Goal: Task Accomplishment & Management: Manage account settings

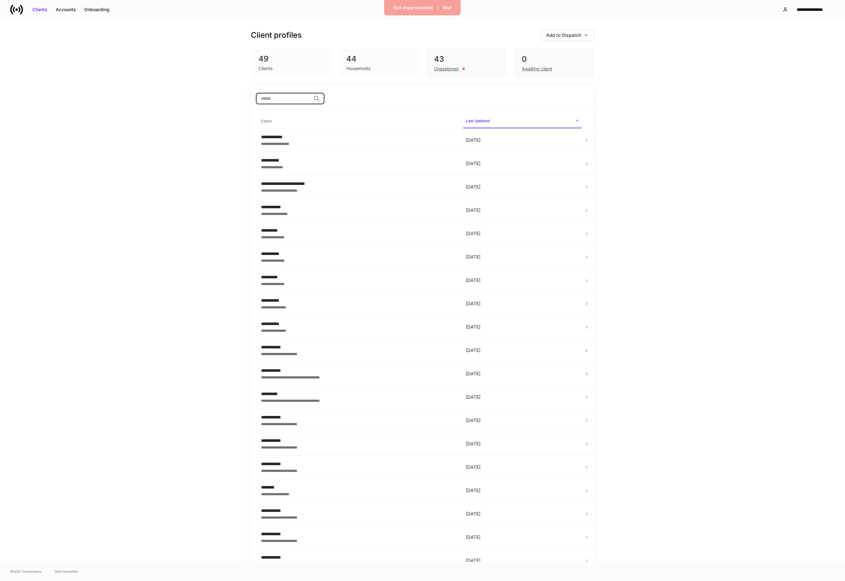
click at [276, 101] on input "search" at bounding box center [283, 99] width 55 height 12
click at [270, 139] on div "**********" at bounding box center [358, 137] width 194 height 6
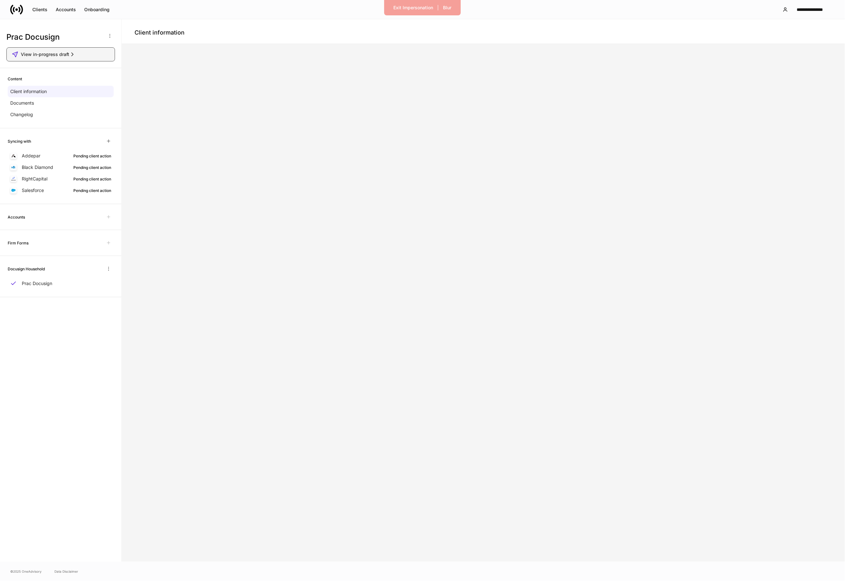
click at [59, 51] on span "View in-progress draft" at bounding box center [45, 54] width 48 height 6
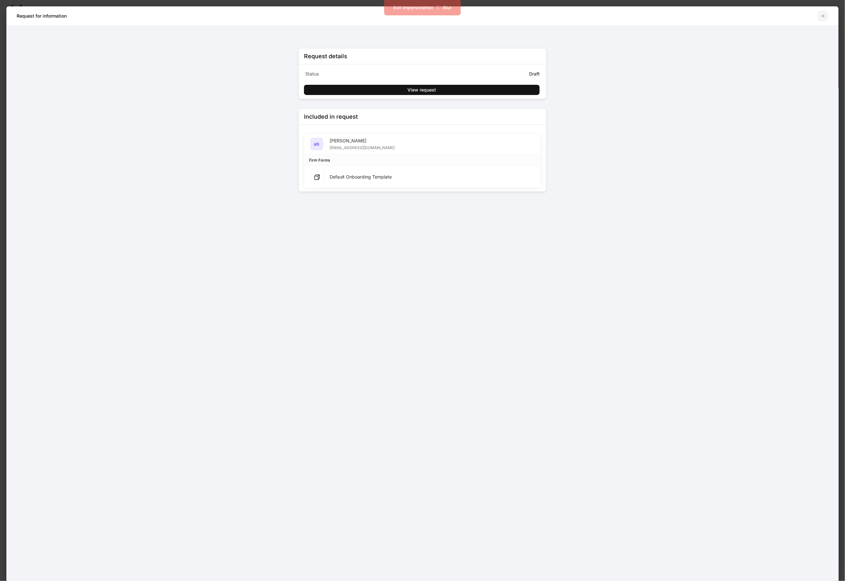
click at [821, 17] on icon "button" at bounding box center [822, 15] width 5 height 5
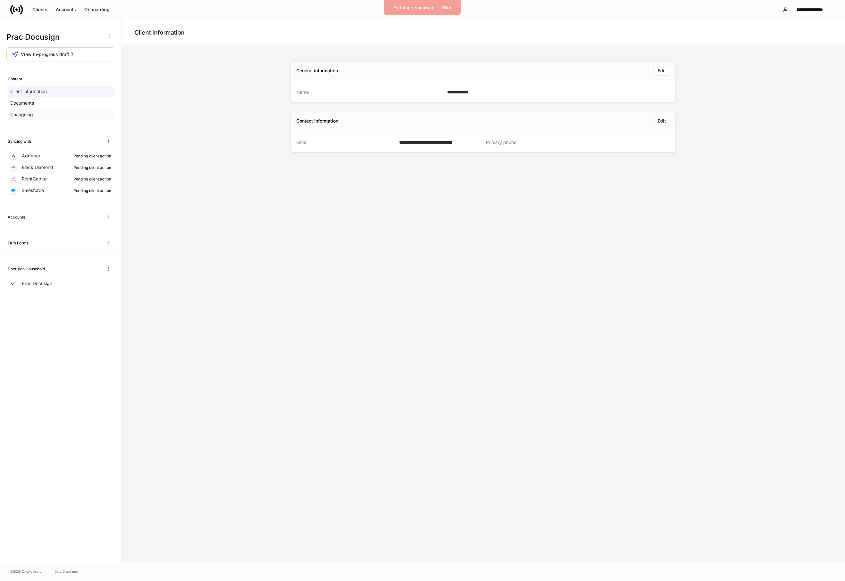
click at [41, 118] on div "Changelog" at bounding box center [61, 115] width 106 height 12
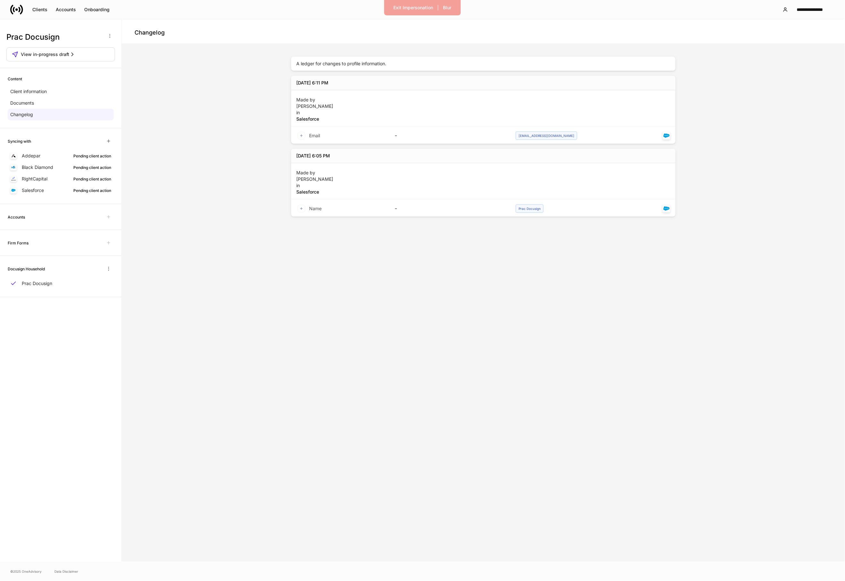
click at [230, 73] on div "A ledger for changes to profile information. Sep 16 at 6:11 PM Made by James Ei…" at bounding box center [483, 302] width 718 height 513
click at [409, 8] on div "Exit Impersonation" at bounding box center [414, 7] width 40 height 6
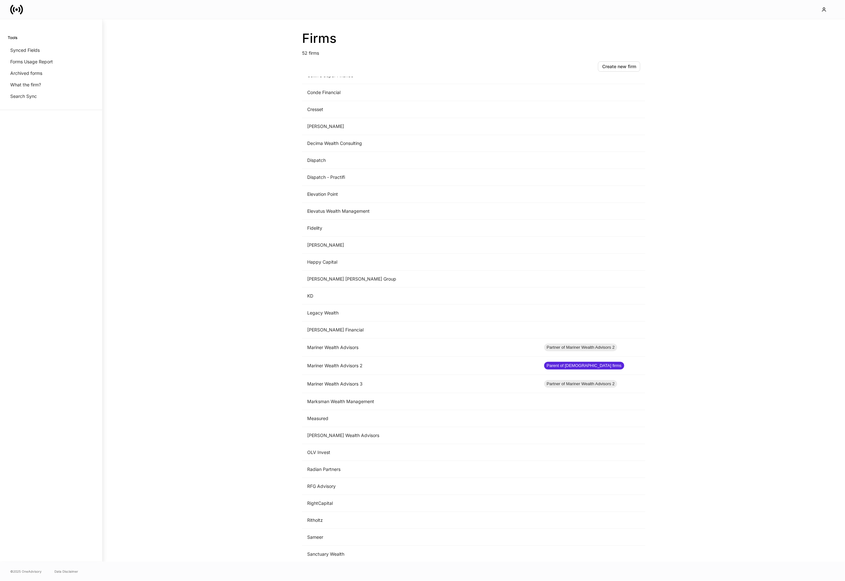
scroll to position [285, 0]
click at [134, 190] on div "Firms 52 firms Create new firm Name sorted ascending Type Apollon Wealth Manage…" at bounding box center [473, 290] width 742 height 543
click at [222, 492] on div "Firms 52 firms Create new firm Name sorted ascending Type Apollon Wealth Manage…" at bounding box center [473, 290] width 742 height 543
click at [353, 161] on td "Dispatch" at bounding box center [420, 158] width 237 height 17
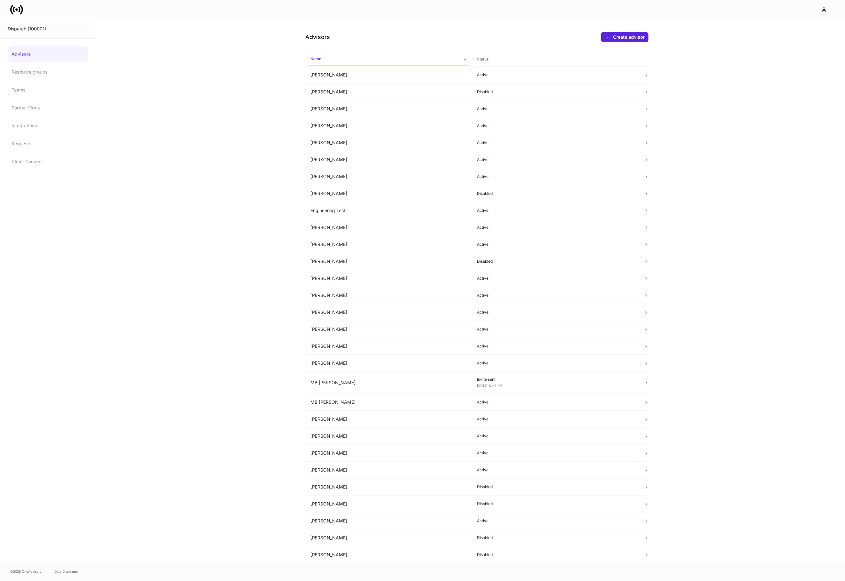
click at [151, 57] on div "Advisors Create advisor Name sorted ascending Status Brad Falk Active Carlos Co…" at bounding box center [470, 290] width 749 height 543
click at [22, 106] on link "Partner Firms" at bounding box center [48, 107] width 80 height 15
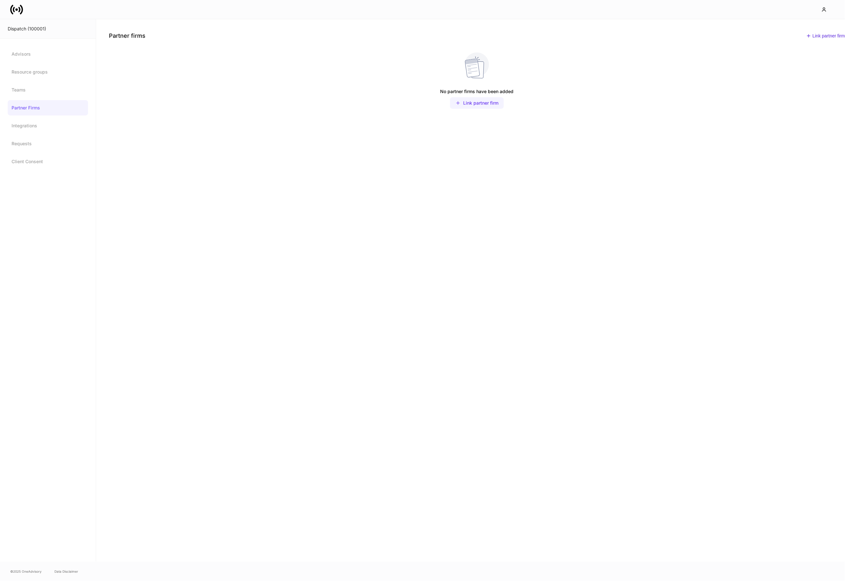
click at [475, 103] on div "Link partner firm" at bounding box center [480, 103] width 35 height 6
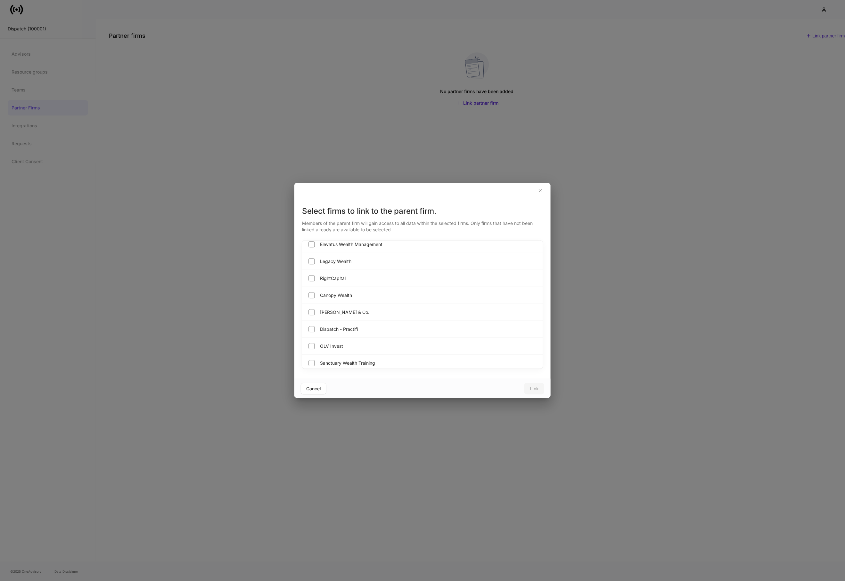
scroll to position [378, 0]
click at [326, 327] on label "Dispatch - Practifi" at bounding box center [332, 329] width 51 height 9
click at [538, 391] on div "Link" at bounding box center [534, 389] width 9 height 6
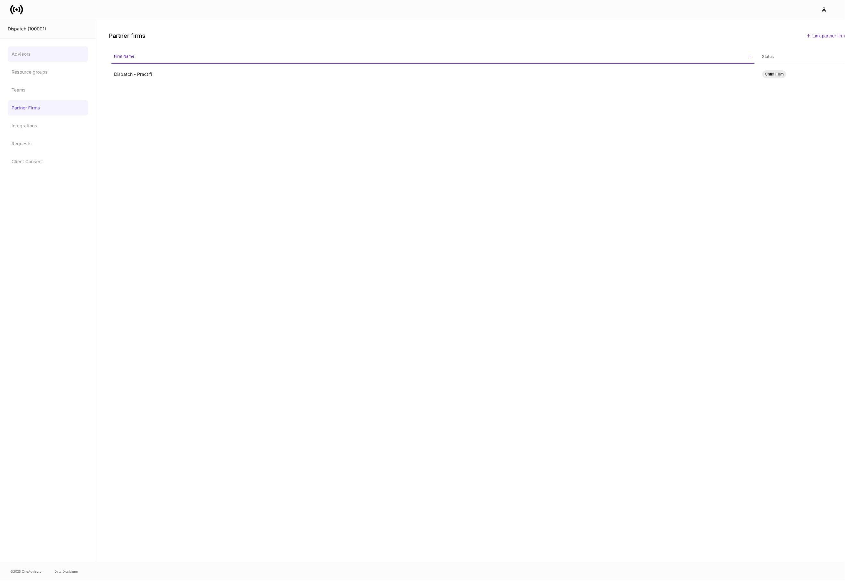
click at [31, 51] on link "Advisors" at bounding box center [48, 53] width 80 height 15
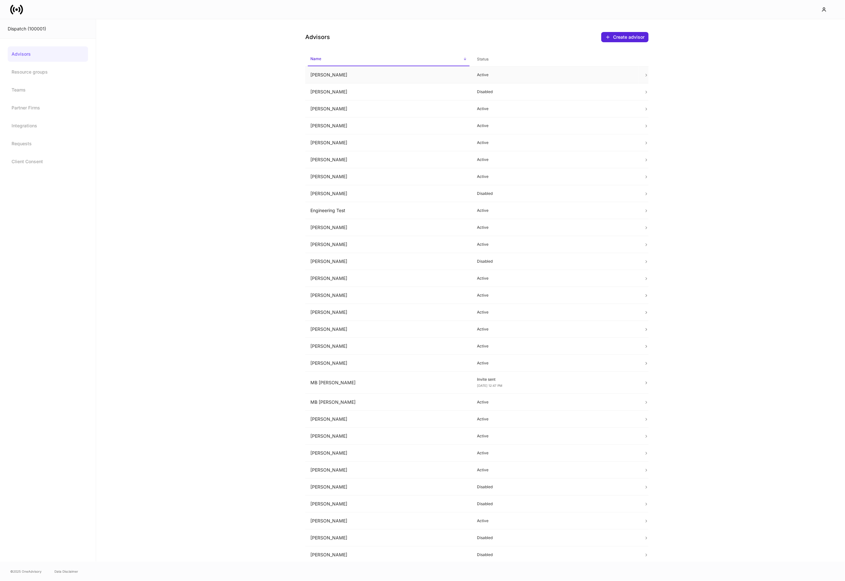
click at [377, 77] on td "Brad Falk" at bounding box center [388, 75] width 167 height 17
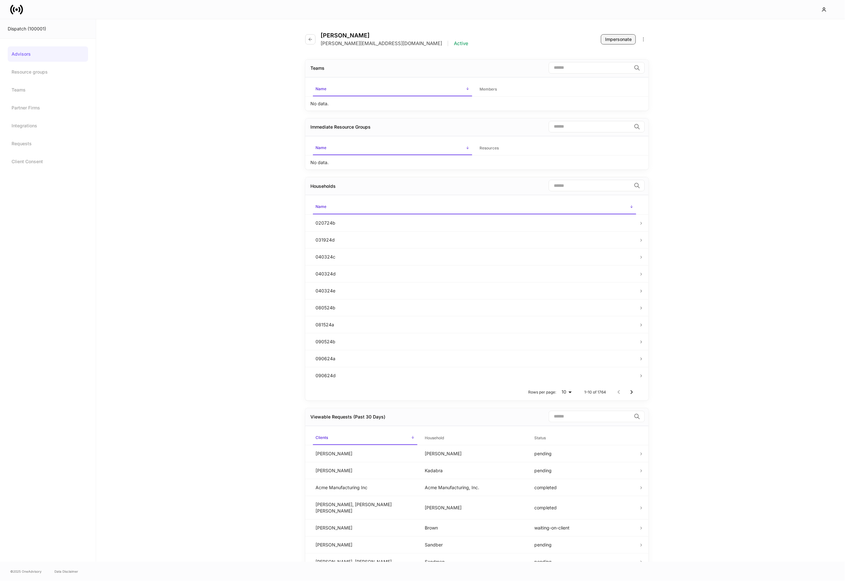
click at [613, 39] on div "Impersonate" at bounding box center [618, 39] width 27 height 6
click at [311, 37] on icon "button" at bounding box center [310, 39] width 5 height 5
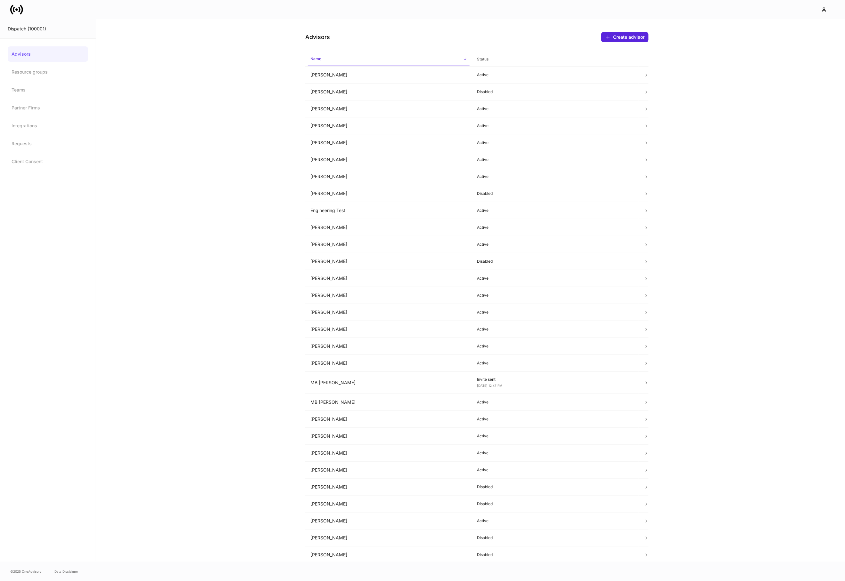
click at [61, 100] on div "Advisors Resource groups Teams Partner Firms Integrations Requests Client Conse…" at bounding box center [48, 107] width 80 height 123
click at [58, 103] on link "Partner Firms" at bounding box center [48, 107] width 80 height 15
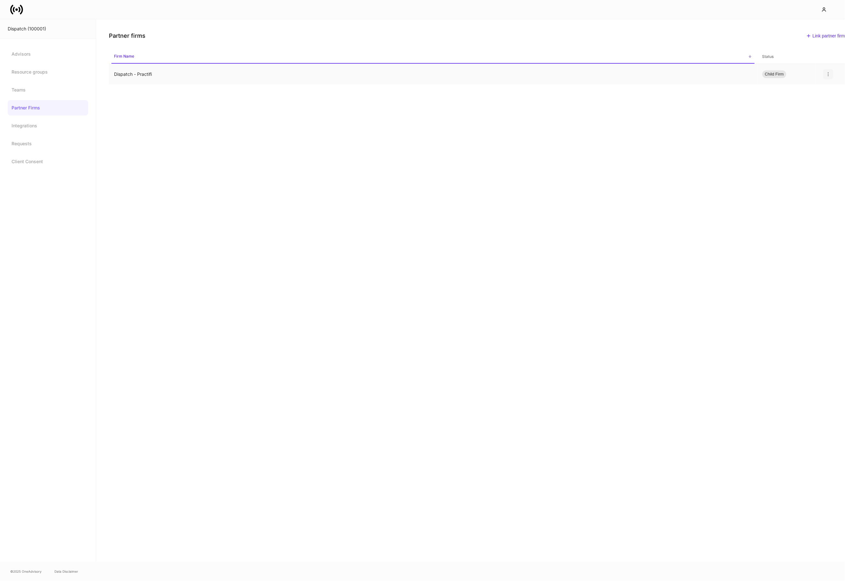
click at [827, 77] on icon "button" at bounding box center [827, 74] width 5 height 5
click at [823, 88] on p "Unlink" at bounding box center [821, 89] width 13 height 6
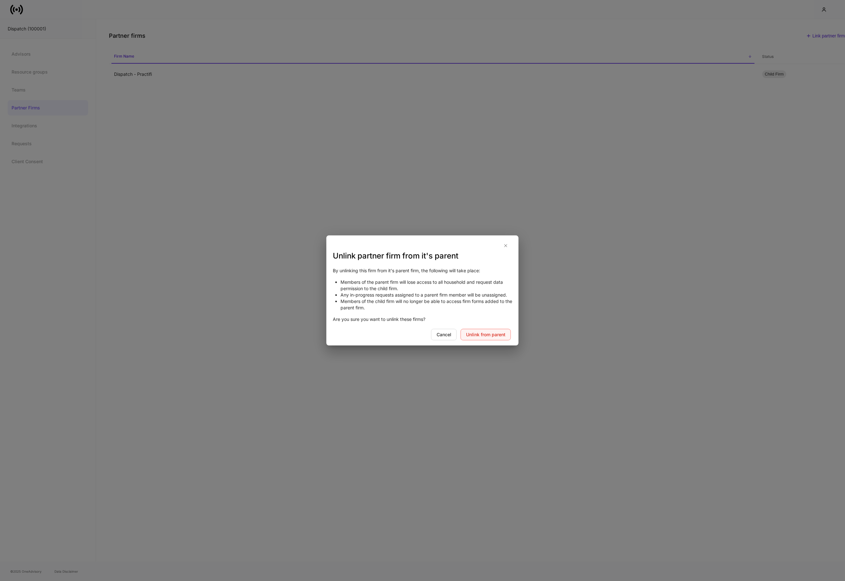
click at [471, 333] on div "Unlink from parent" at bounding box center [485, 335] width 39 height 6
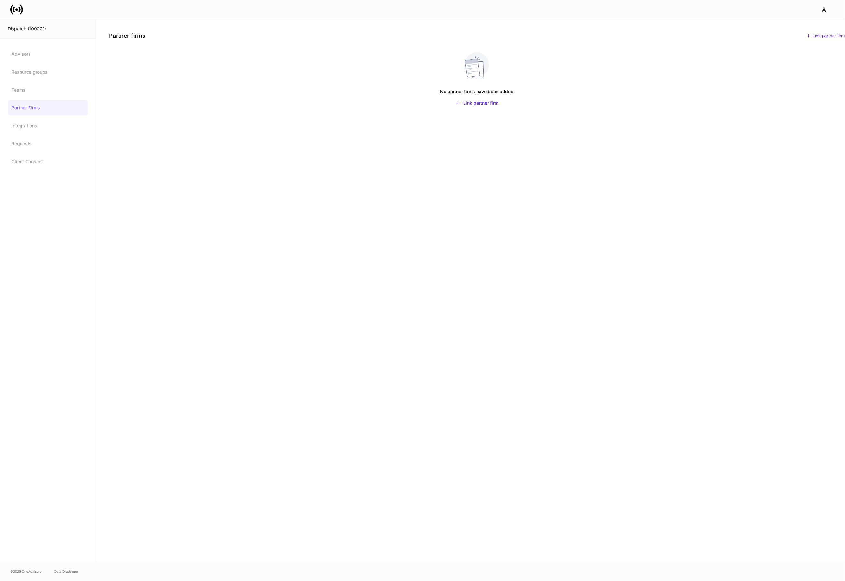
click at [19, 11] on icon at bounding box center [16, 9] width 13 height 13
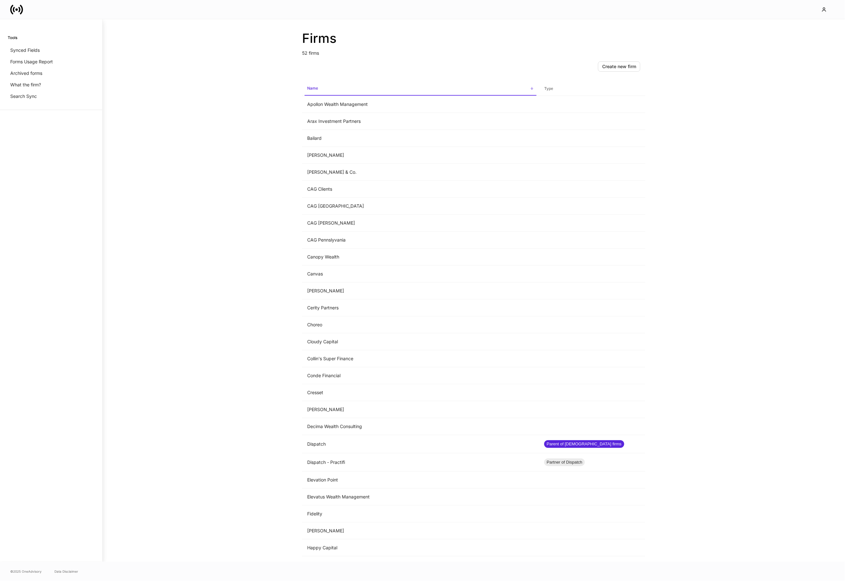
click at [236, 278] on div "Firms 52 firms Create new firm Name sorted ascending Type Apollon Wealth Manage…" at bounding box center [473, 290] width 742 height 543
